Goal: Information Seeking & Learning: Learn about a topic

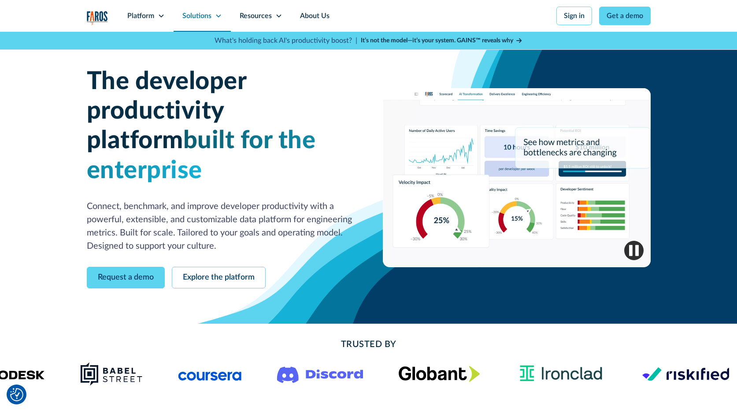
click at [219, 16] on icon at bounding box center [218, 16] width 5 height 3
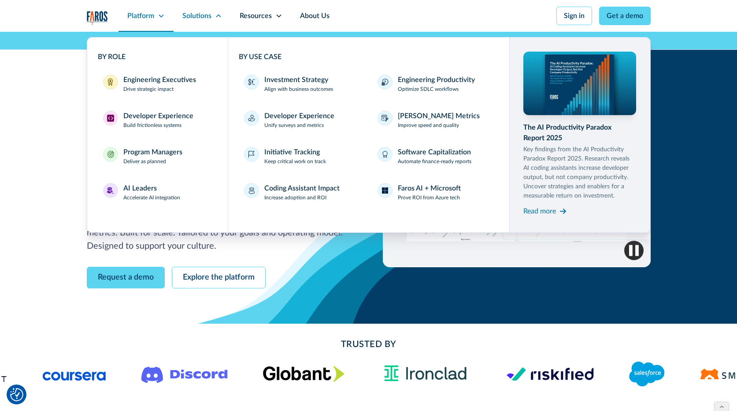
click at [150, 21] on div "Platform" at bounding box center [146, 16] width 55 height 32
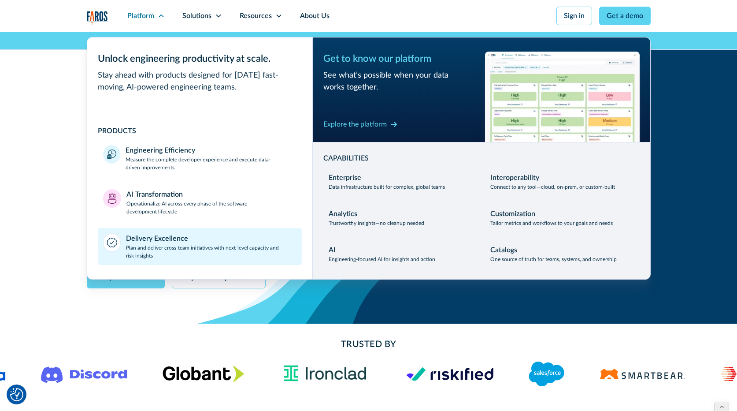
click at [173, 244] on p "Plan and deliver cross-team initiatives with next-level capacity and risk insig…" at bounding box center [211, 252] width 171 height 16
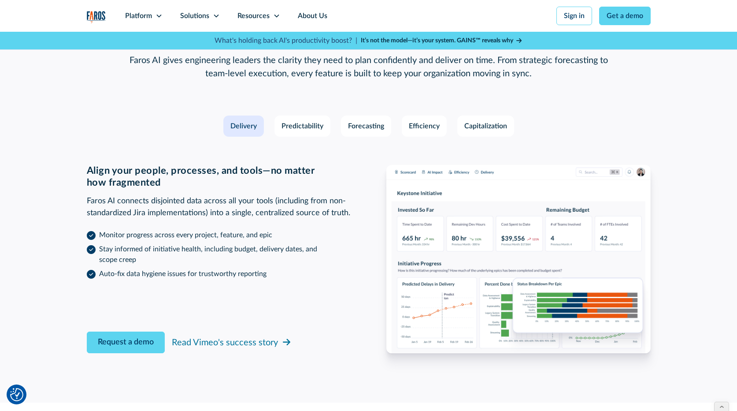
scroll to position [1295, 0]
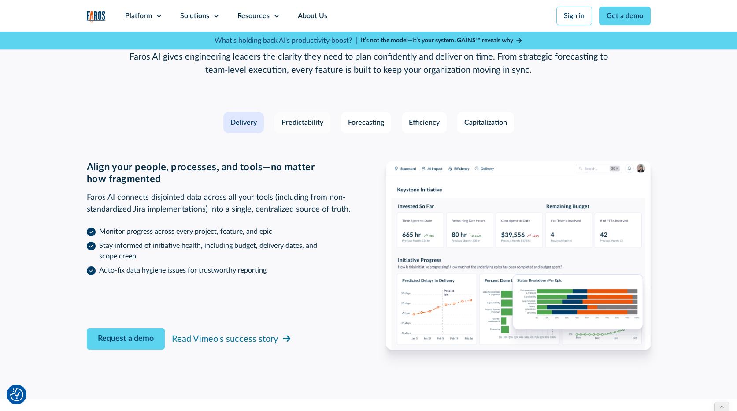
click at [299, 117] on div "Predictability" at bounding box center [303, 122] width 42 height 11
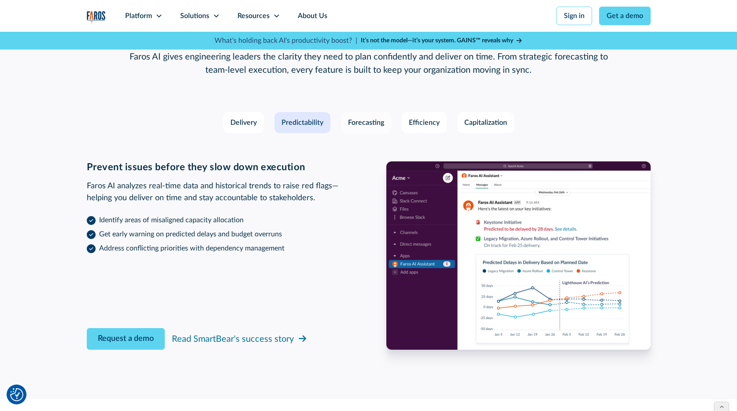
click at [365, 117] on div "Forecasting" at bounding box center [366, 122] width 36 height 11
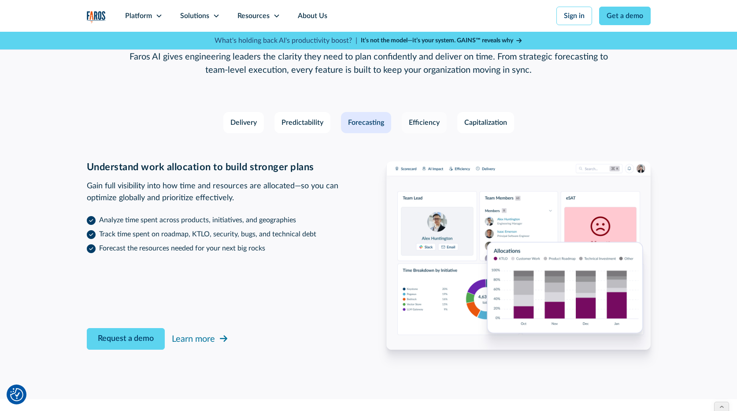
click at [413, 117] on div "Efficiency" at bounding box center [424, 122] width 31 height 11
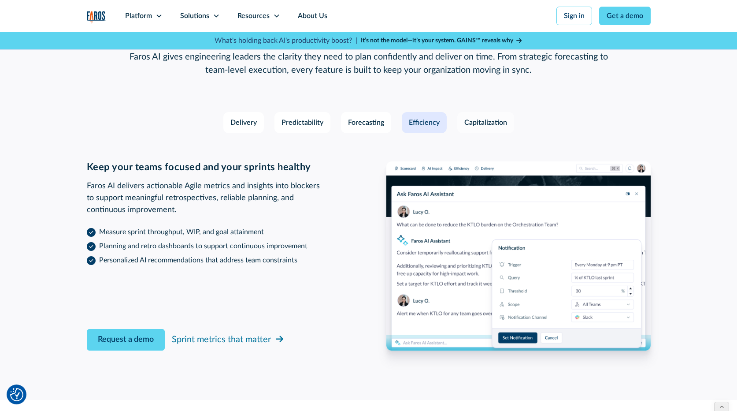
click at [473, 117] on div "Capitalization" at bounding box center [485, 122] width 43 height 11
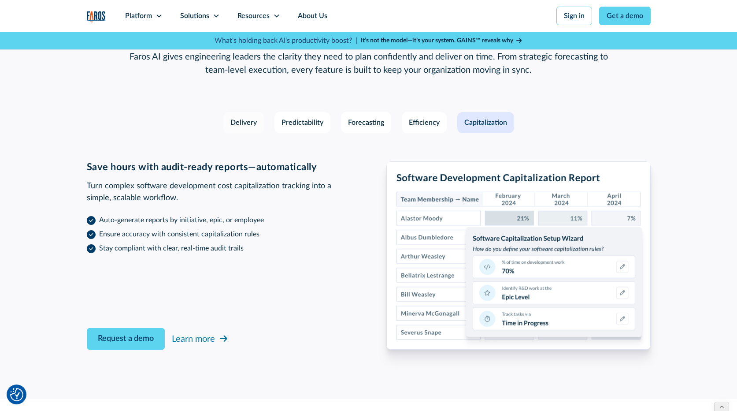
click at [239, 115] on link "Delivery" at bounding box center [243, 122] width 41 height 21
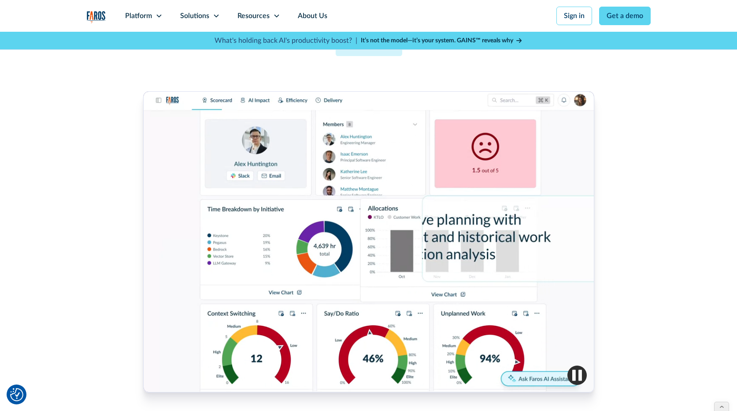
scroll to position [205, 0]
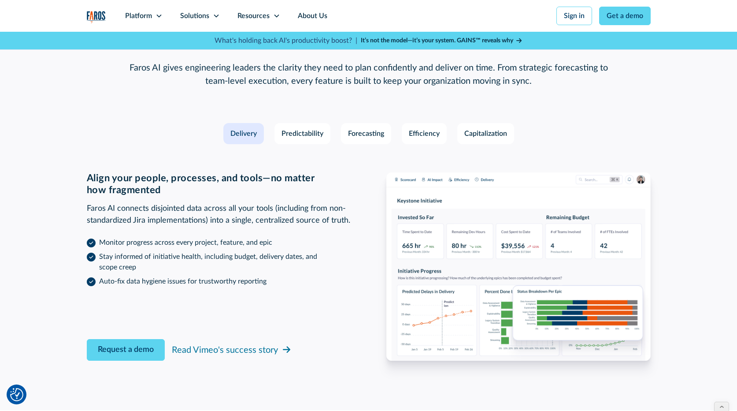
scroll to position [1297, 0]
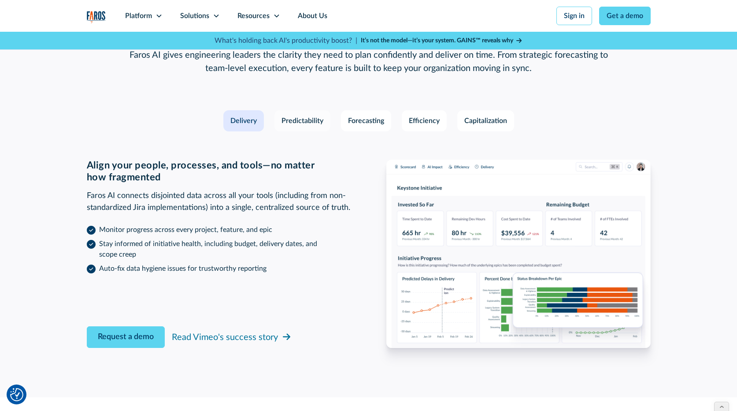
click at [303, 115] on div "Predictability" at bounding box center [303, 120] width 42 height 11
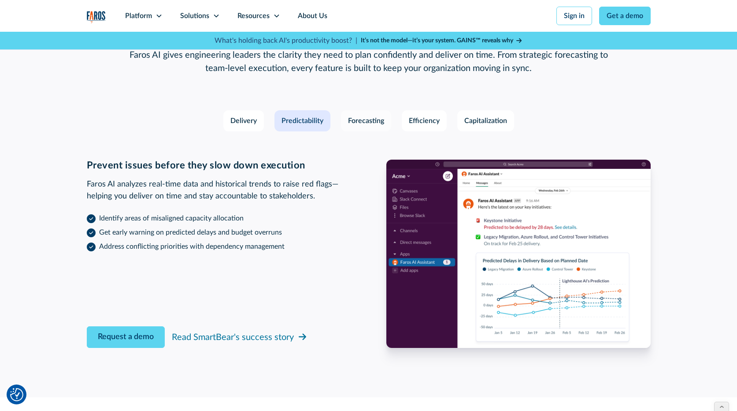
click at [373, 115] on div "Forecasting" at bounding box center [366, 120] width 36 height 11
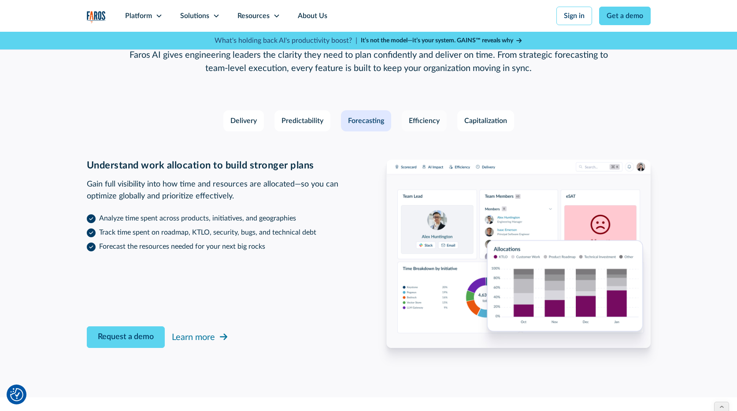
click at [425, 115] on div "Efficiency" at bounding box center [424, 120] width 31 height 11
